Goal: Task Accomplishment & Management: Manage account settings

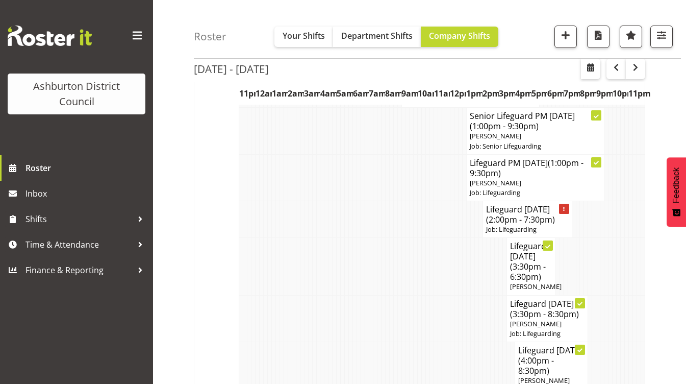
scroll to position [412, 0]
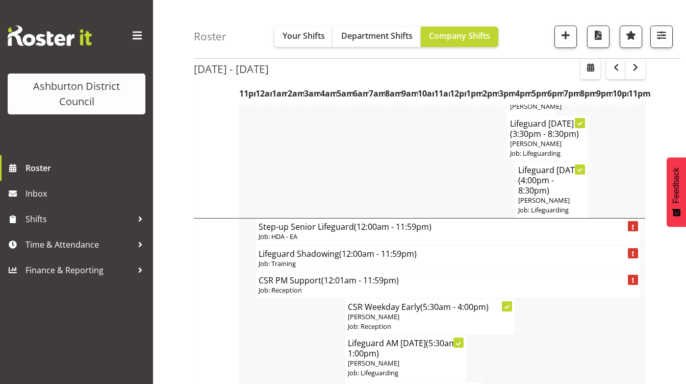
scroll to position [616, 0]
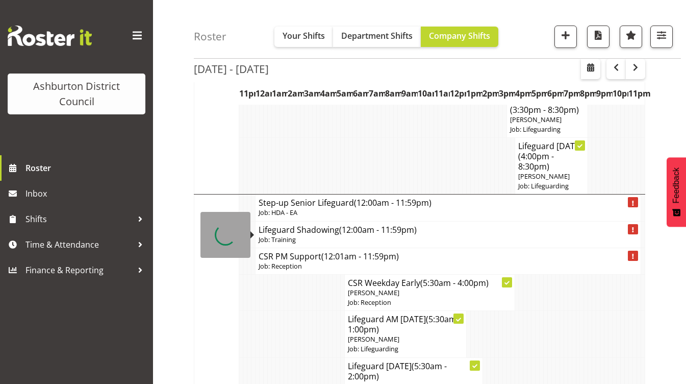
drag, startPoint x: 257, startPoint y: 275, endPoint x: 284, endPoint y: 228, distance: 54.0
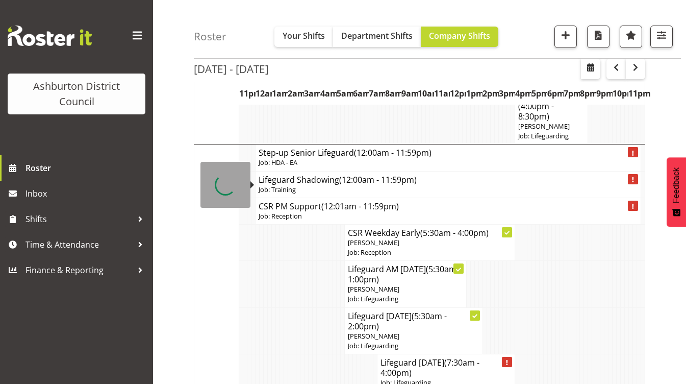
scroll to position [667, 0]
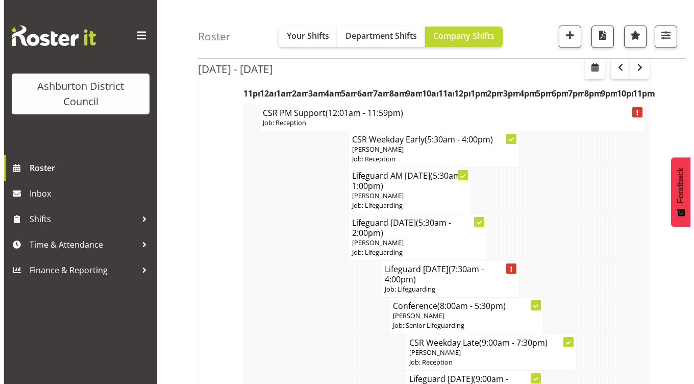
scroll to position [751, 0]
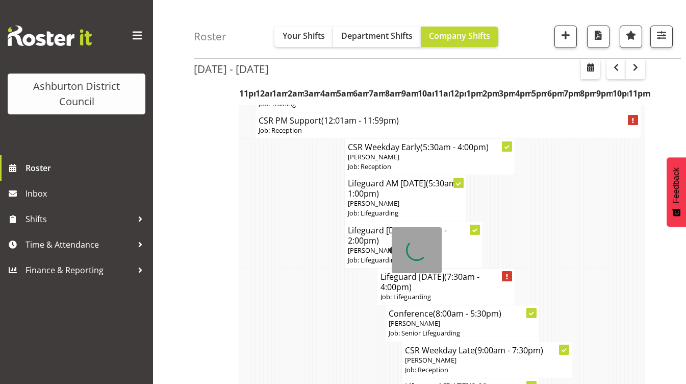
click at [374, 244] on span "(5:30am - 2:00pm)" at bounding box center [397, 235] width 99 height 21
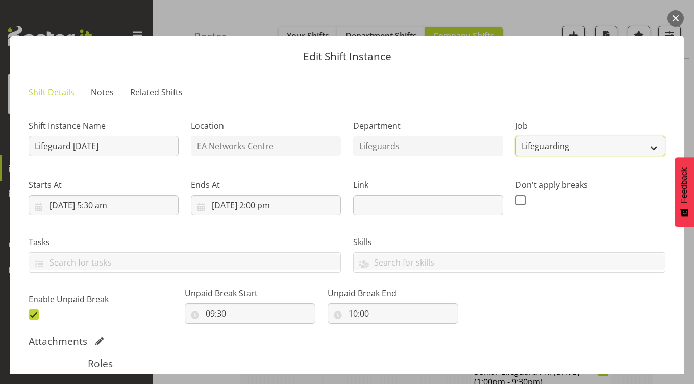
click at [550, 144] on select "Create new job Casual HDA - CSR HDA - EA Lifeguarding LTS- Alt Duties Ordinary …" at bounding box center [590, 146] width 150 height 20
select select "34"
click at [515, 136] on select "Create new job Casual HDA - CSR HDA - EA Lifeguarding LTS- Alt Duties Ordinary …" at bounding box center [590, 146] width 150 height 20
click at [549, 249] on div "Skills Senior Lifeguard PLPC Reception Unavailable Holiday Programme Library St…" at bounding box center [509, 254] width 312 height 37
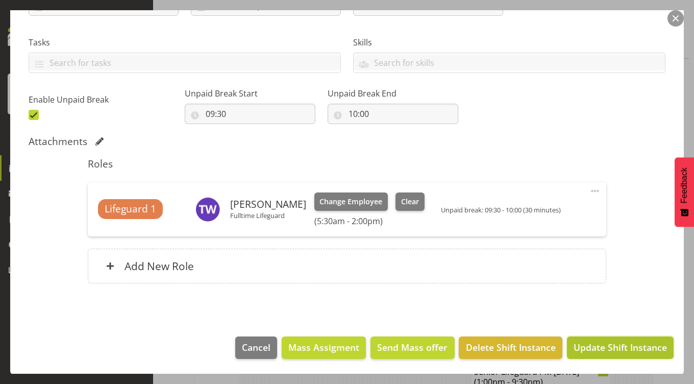
click at [601, 352] on span "Update Shift Instance" at bounding box center [620, 346] width 93 height 13
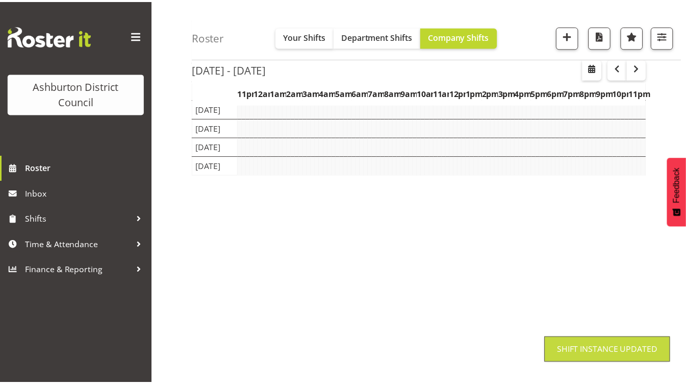
scroll to position [118, 0]
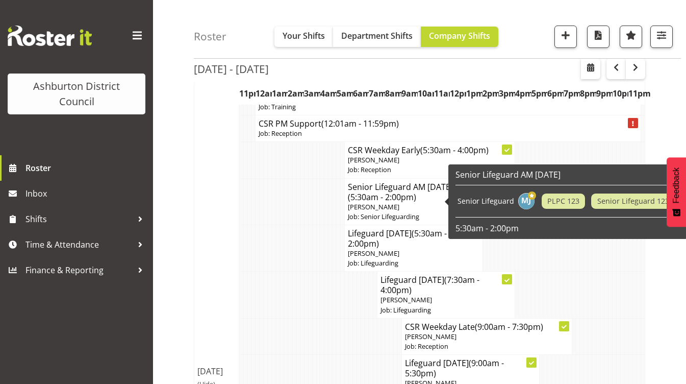
click at [370, 241] on span "(5:30am - 2:00pm)" at bounding box center [397, 238] width 99 height 21
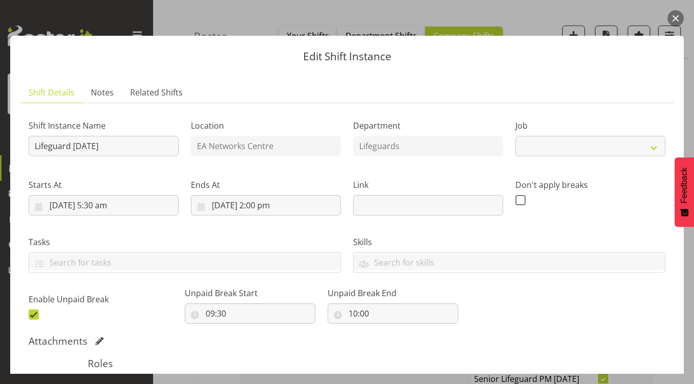
select select "38"
click at [236, 23] on div "Edit Shift Instance Shift Details Notes Related Shifts Shift Instance Name Life…" at bounding box center [347, 191] width 694 height 363
click at [676, 18] on button "button" at bounding box center [676, 18] width 16 height 16
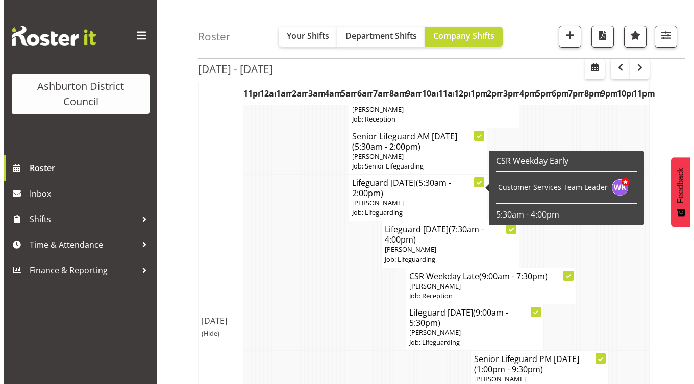
scroll to position [168, 0]
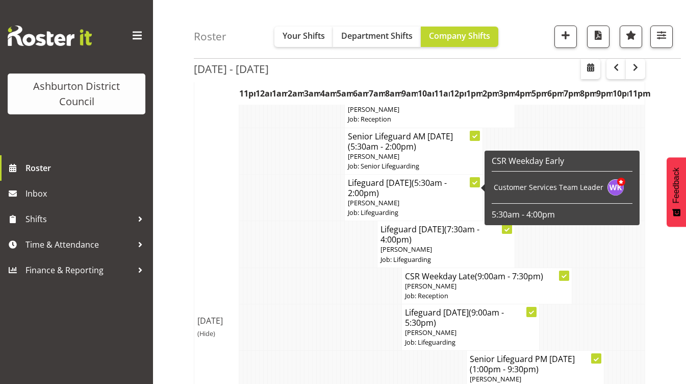
click at [209, 338] on span "(Hide)" at bounding box center [207, 333] width 18 height 9
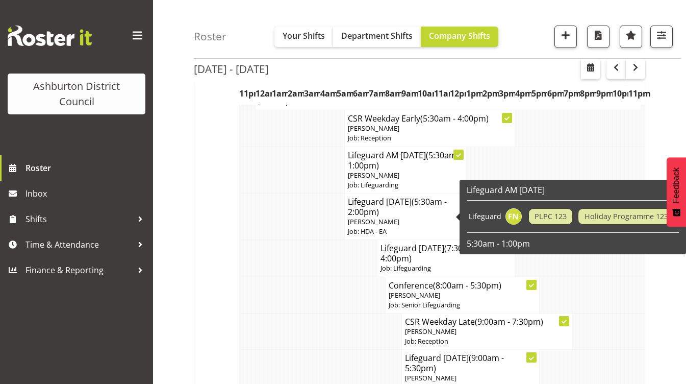
click at [364, 223] on span "[PERSON_NAME]" at bounding box center [374, 221] width 52 height 9
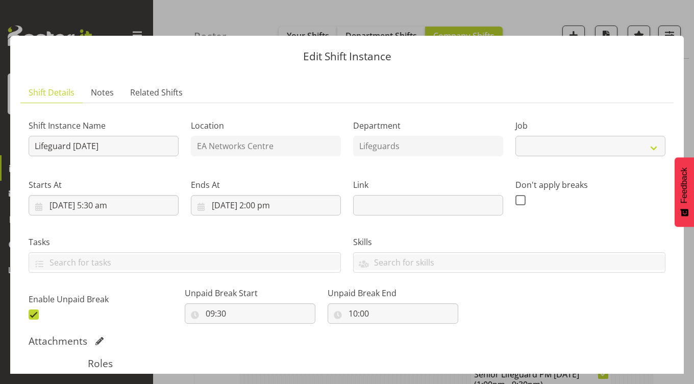
select select "34"
click at [32, 146] on input "Lifeguard [DATE]" at bounding box center [104, 146] width 150 height 20
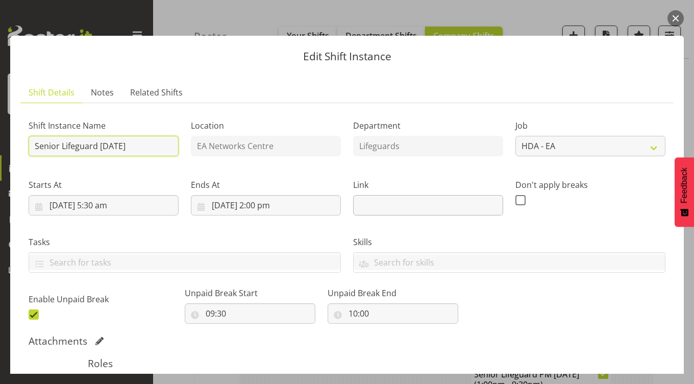
scroll to position [200, 0]
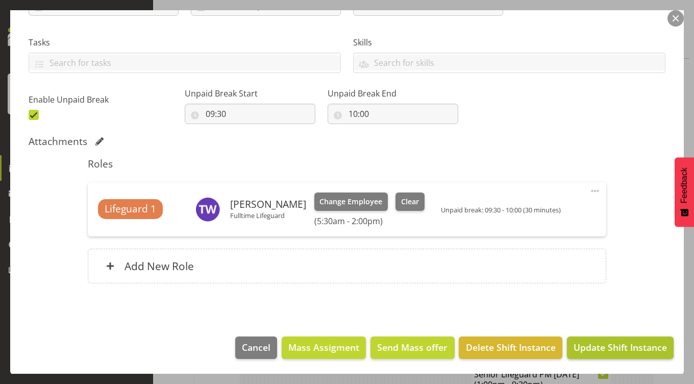
type input "Senior Lifeguard [DATE]"
click at [603, 354] on button "Update Shift Instance" at bounding box center [620, 347] width 107 height 22
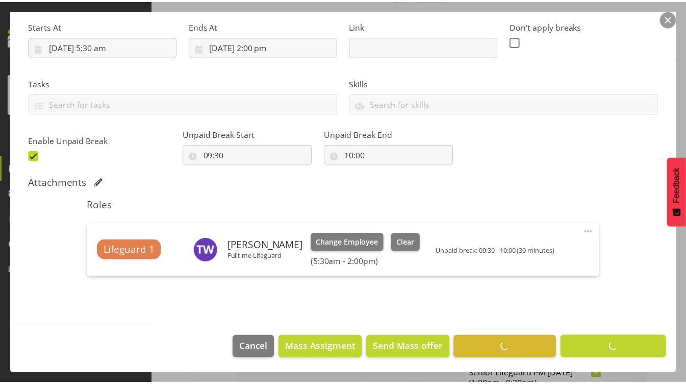
scroll to position [118, 0]
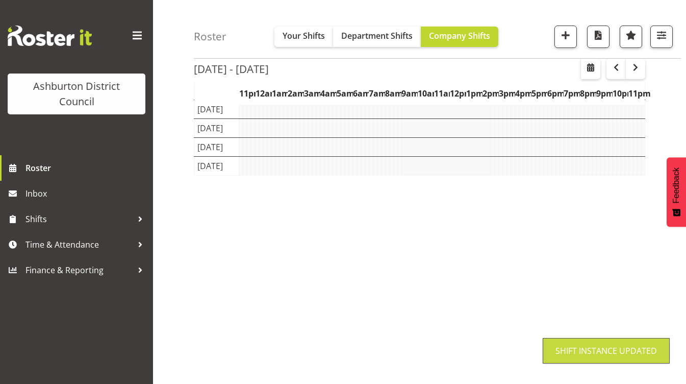
click at [171, 200] on div "Roster Your Shifts Department Shifts Company Shifts 1 Locations [GEOGRAPHIC_DAT…" at bounding box center [419, 147] width 533 height 475
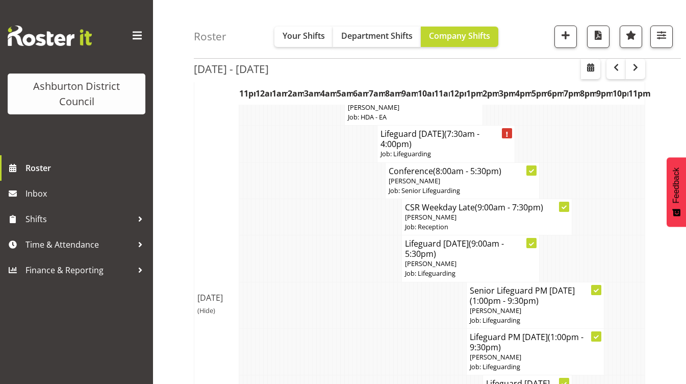
scroll to position [333, 0]
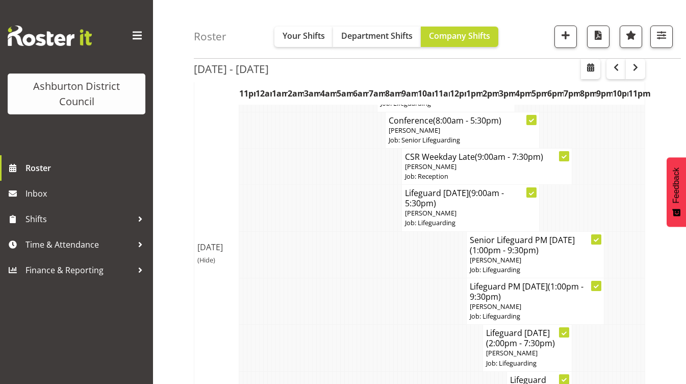
click at [205, 264] on span "(Hide)" at bounding box center [207, 259] width 18 height 9
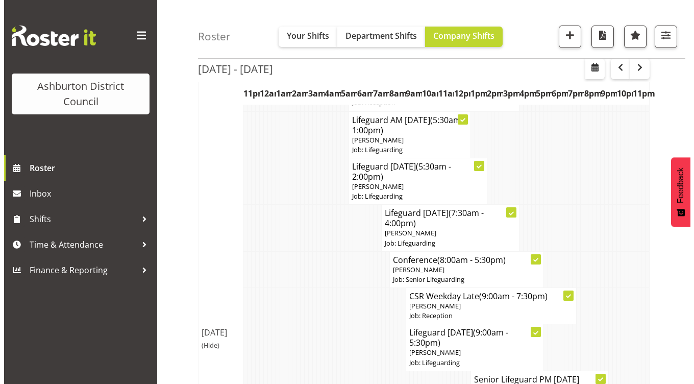
scroll to position [220, 0]
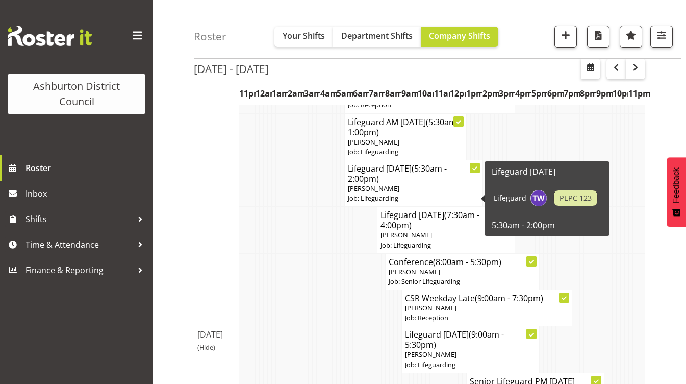
click at [409, 178] on h4 "Lifeguard [DATE] (5:30am - 2:00pm)" at bounding box center [413, 173] width 131 height 20
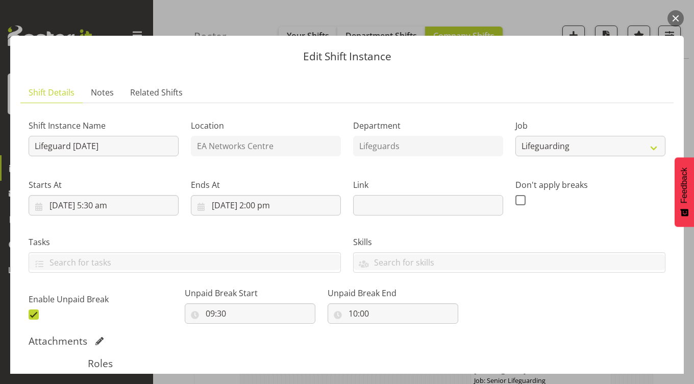
click at [556, 156] on div "Job Create new job Casual HDA - CSR HDA - EA Lifeguarding LTS- Alt Duties Ordin…" at bounding box center [590, 134] width 162 height 59
click at [547, 151] on select "Create new job Casual HDA - CSR HDA - EA Lifeguarding LTS- Alt Duties Ordinary …" at bounding box center [590, 146] width 150 height 20
select select "34"
click at [515, 136] on select "Create new job Casual HDA - CSR HDA - EA Lifeguarding LTS- Alt Duties Ordinary …" at bounding box center [590, 146] width 150 height 20
click at [548, 214] on div "Don't apply breaks" at bounding box center [590, 192] width 162 height 57
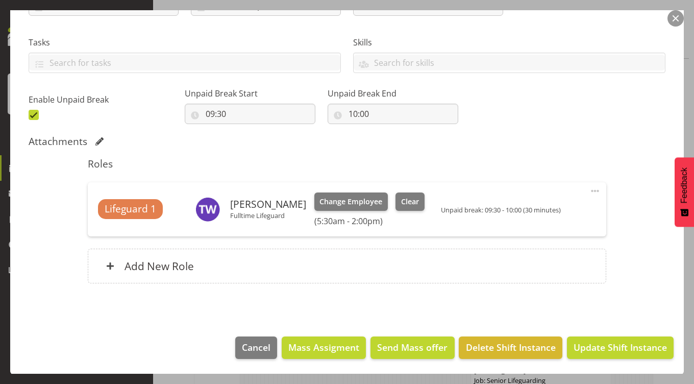
scroll to position [0, 0]
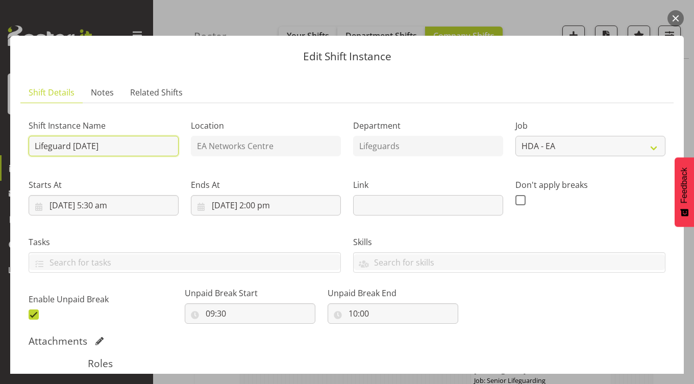
click at [34, 144] on input "Lifeguard [DATE]" at bounding box center [104, 146] width 150 height 20
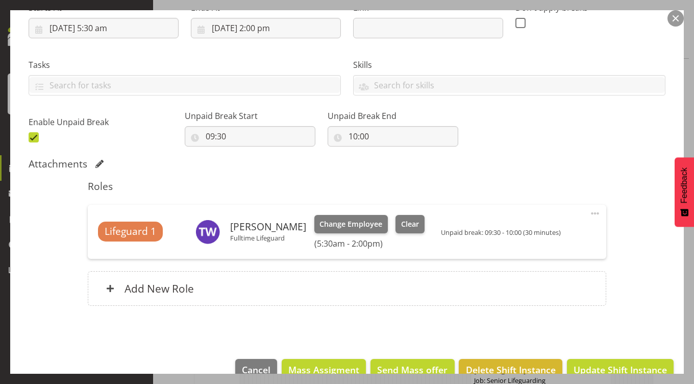
scroll to position [200, 0]
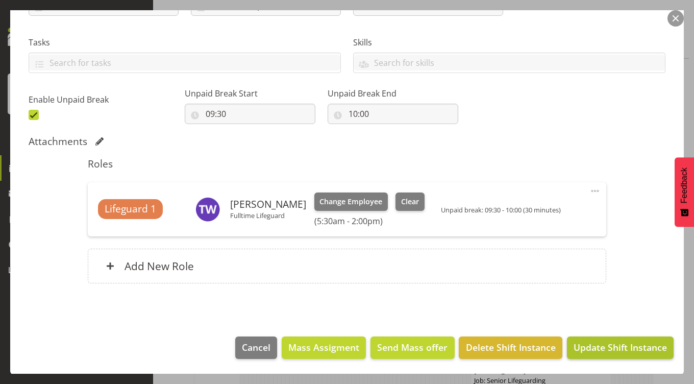
type input "Senior Lifeguard [DATE]"
click at [613, 351] on span "Update Shift Instance" at bounding box center [620, 346] width 93 height 13
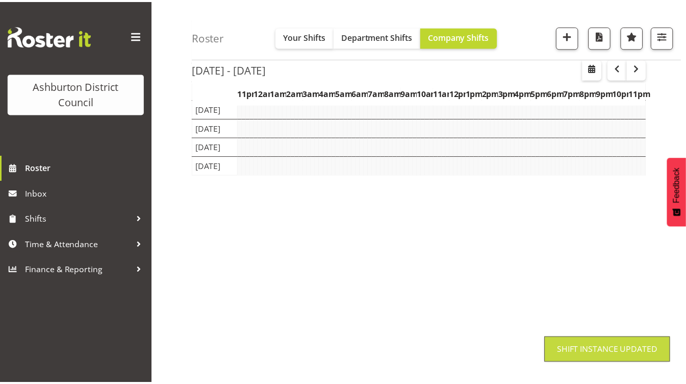
scroll to position [118, 0]
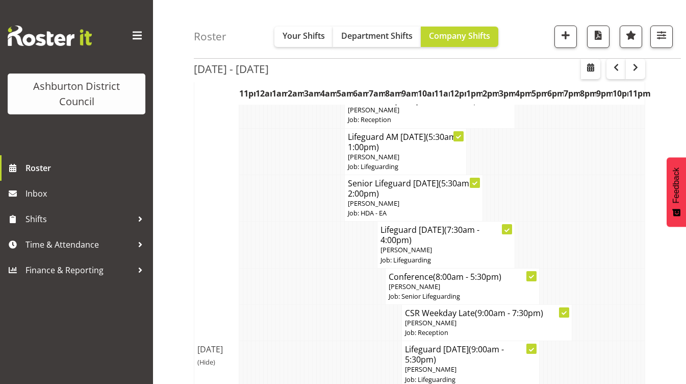
scroll to position [204, 0]
